Goal: Task Accomplishment & Management: Complete application form

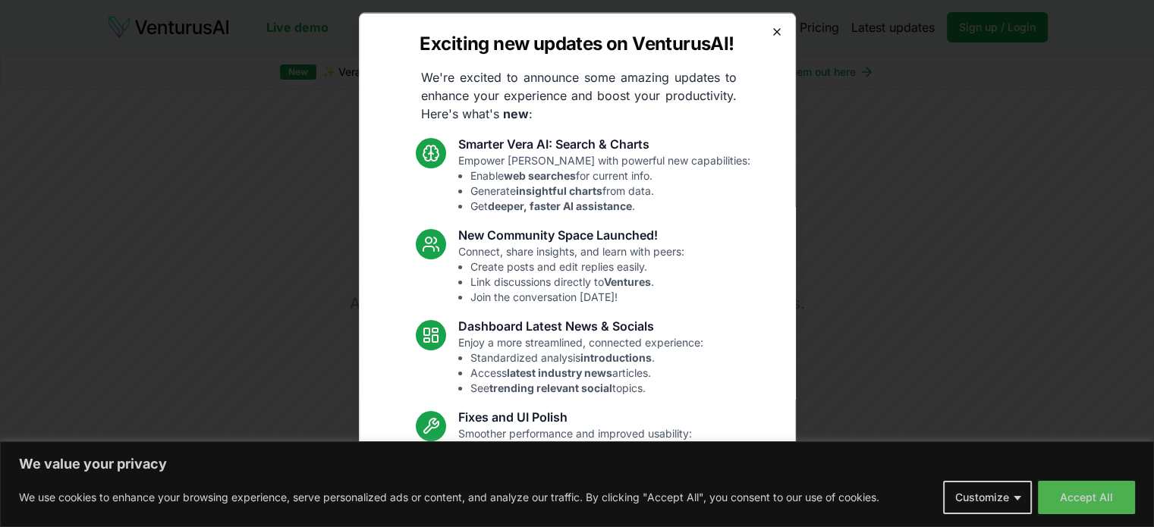
click at [771, 33] on icon "button" at bounding box center [777, 31] width 12 height 12
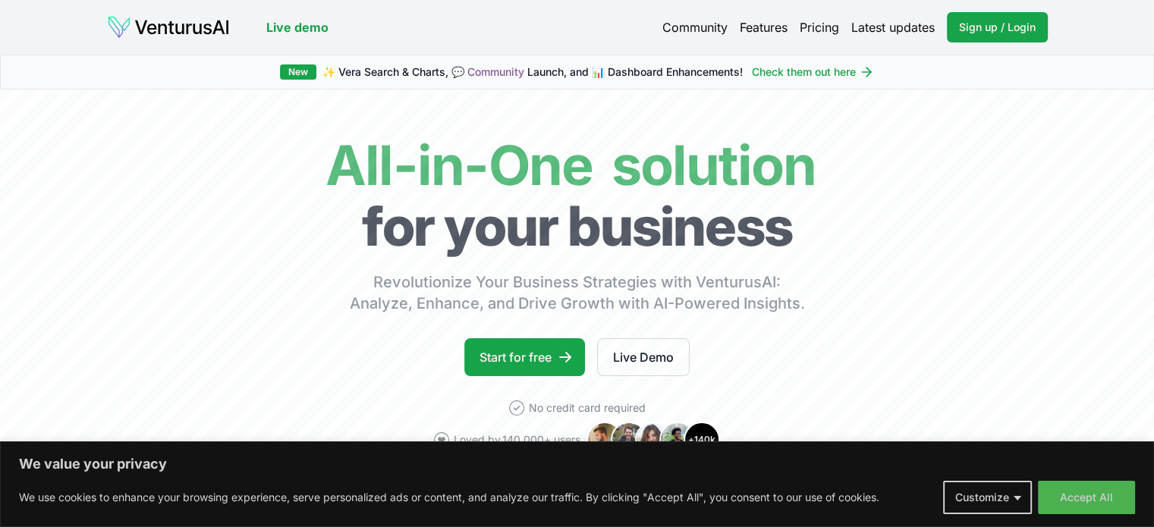
click at [818, 25] on link "Pricing" at bounding box center [819, 27] width 39 height 18
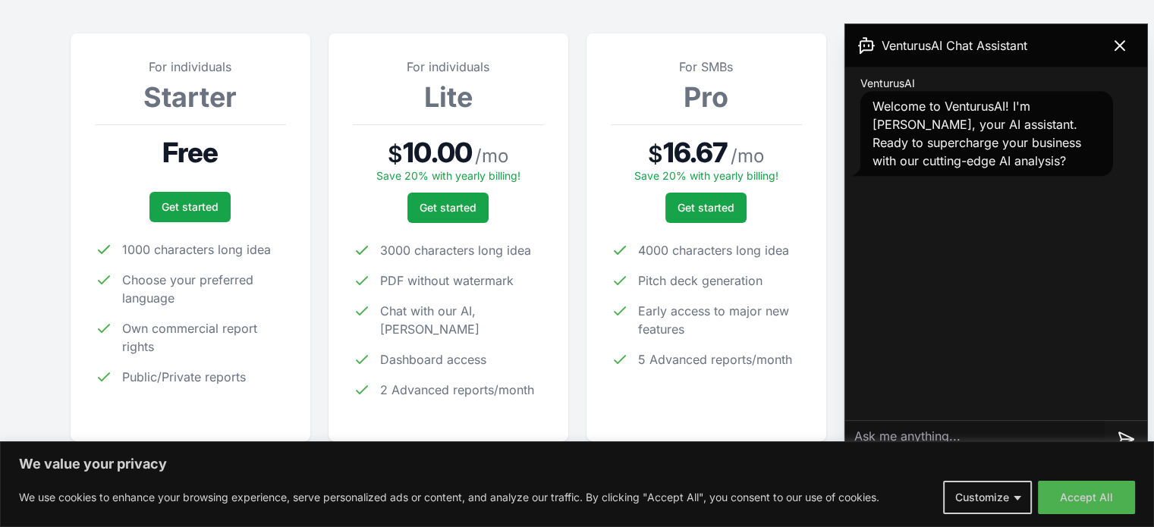
scroll to position [216, 0]
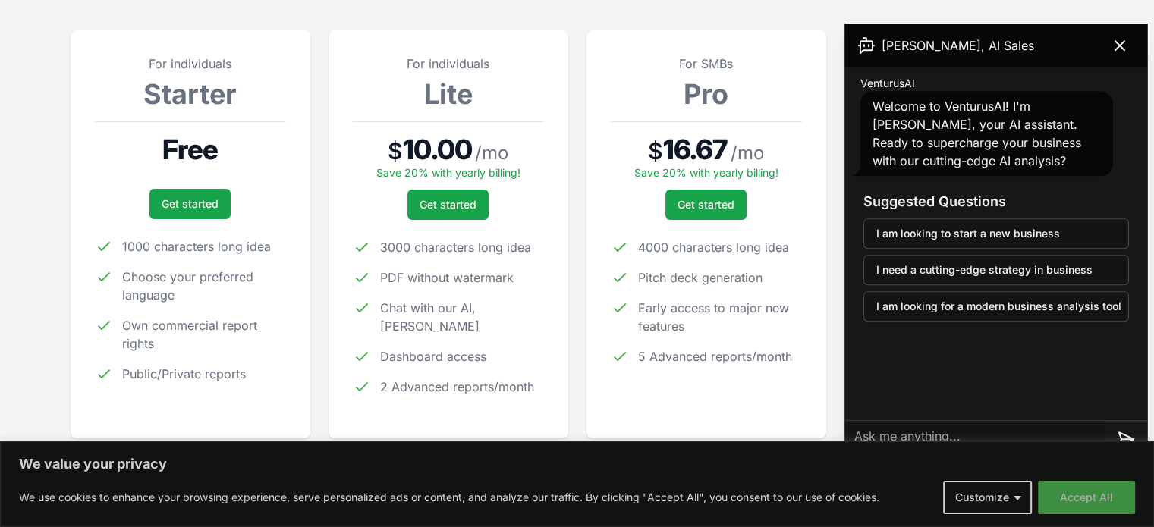
click at [1071, 499] on button "Accept All" at bounding box center [1086, 497] width 97 height 33
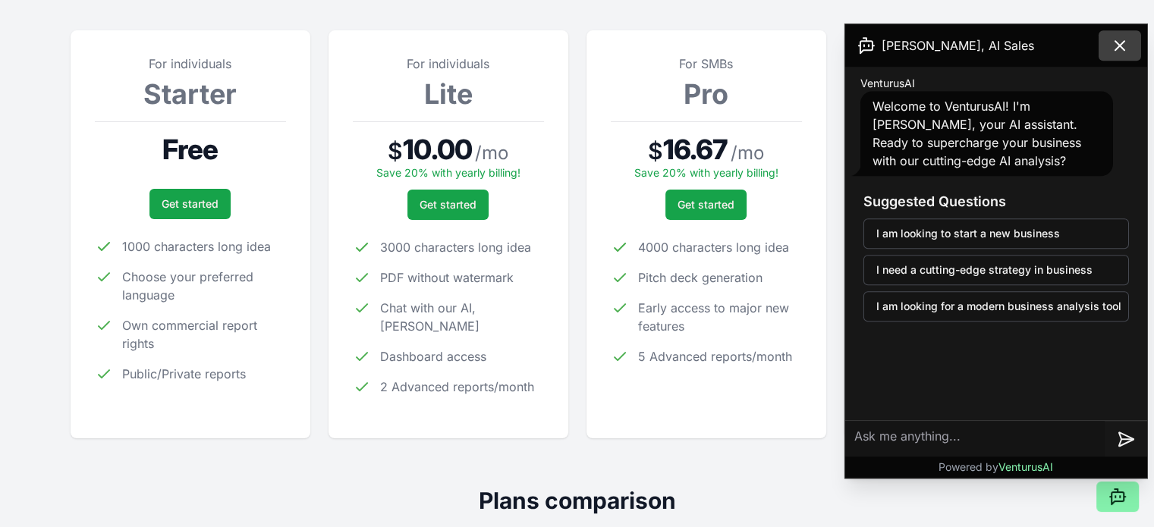
click at [1121, 46] on icon at bounding box center [1120, 45] width 9 height 9
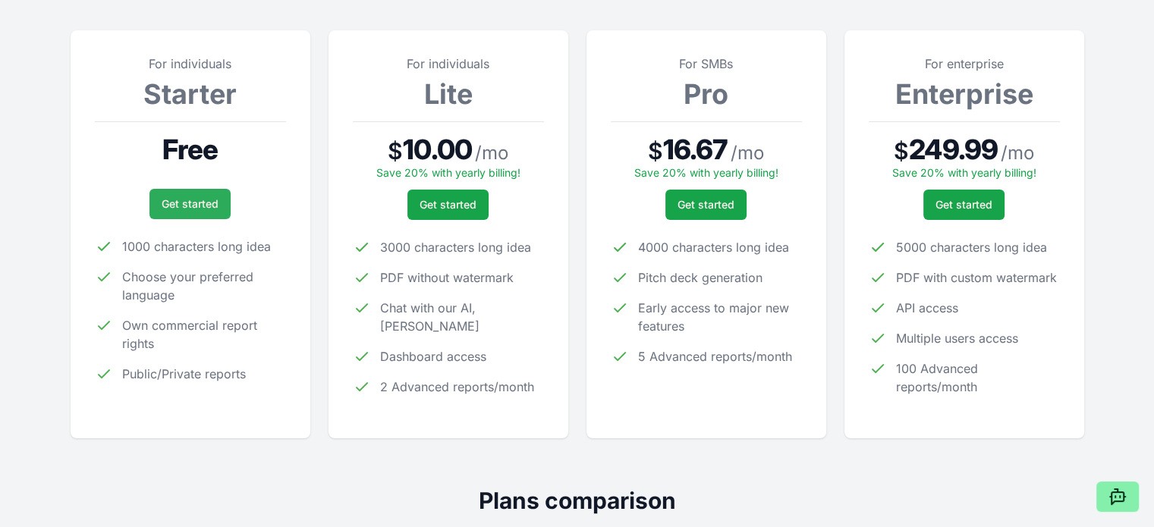
click at [205, 197] on link "Get started" at bounding box center [190, 204] width 81 height 30
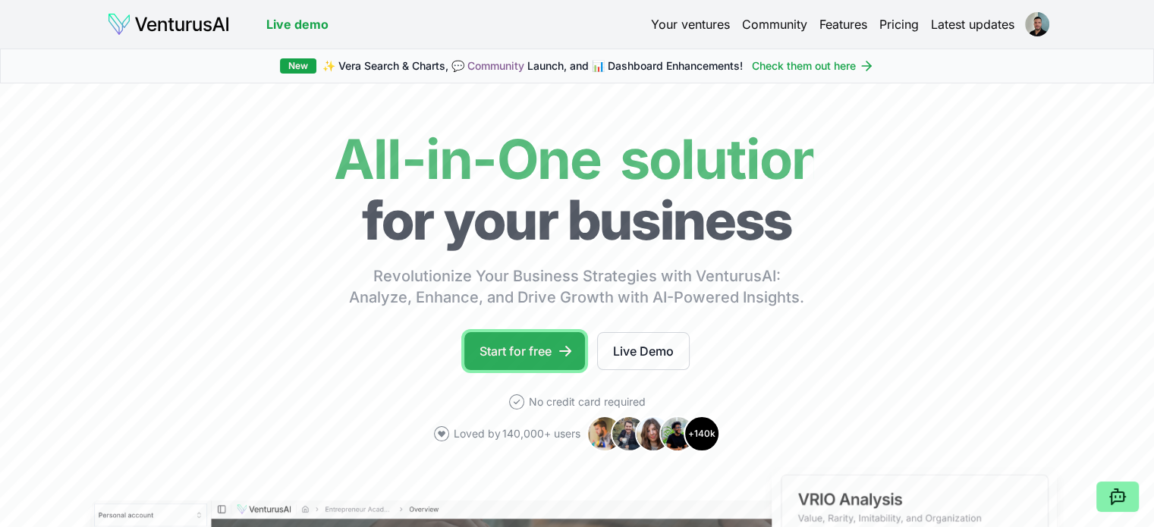
click at [535, 354] on link "Start for free" at bounding box center [524, 351] width 121 height 38
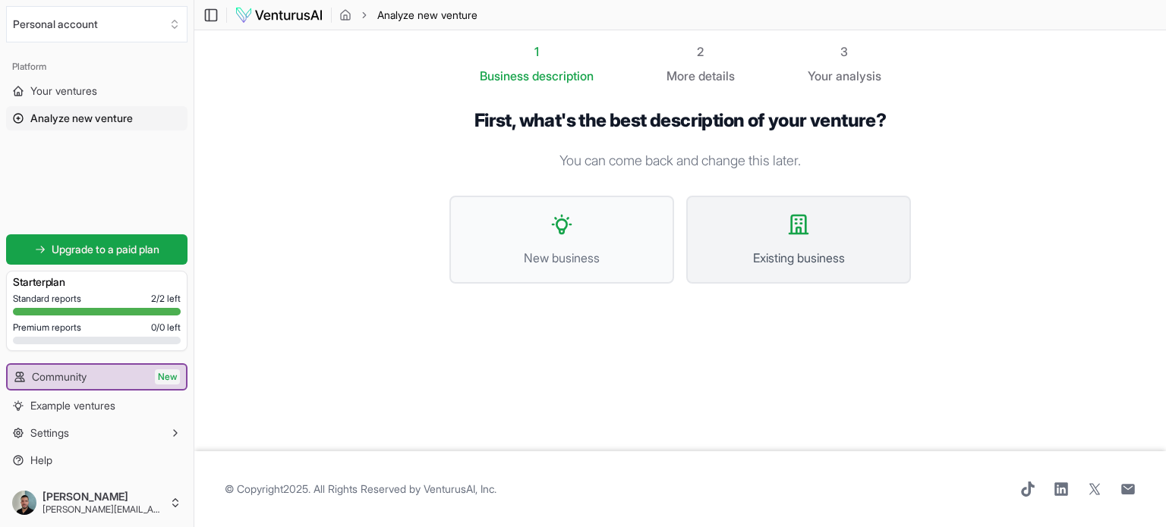
click at [800, 240] on button "Existing business" at bounding box center [798, 240] width 225 height 88
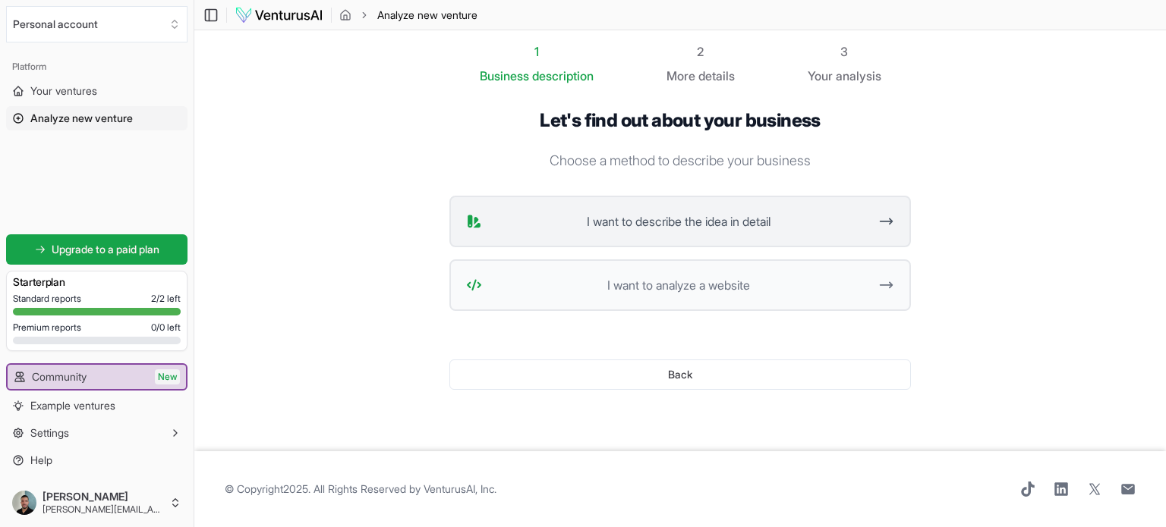
click at [756, 213] on span "I want to describe the idea in detail" at bounding box center [678, 222] width 380 height 18
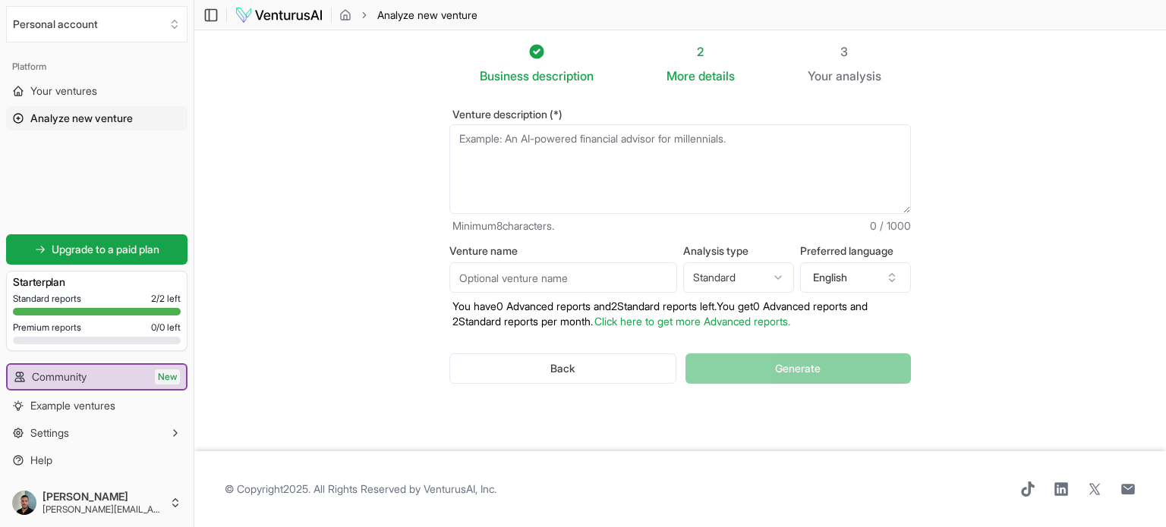
click at [595, 153] on textarea "Venture description (*)" at bounding box center [679, 169] width 461 height 90
drag, startPoint x: 276, startPoint y: 1, endPoint x: 1143, endPoint y: 185, distance: 886.1
click at [1143, 185] on section "Business description 2 More details 3 Your analysis Venture description (*) Min…" at bounding box center [679, 240] width 971 height 421
